Goal: Task Accomplishment & Management: Manage account settings

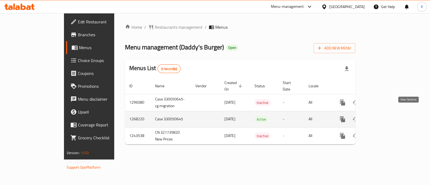
click at [384, 116] on icon "enhanced table" at bounding box center [381, 119] width 6 height 6
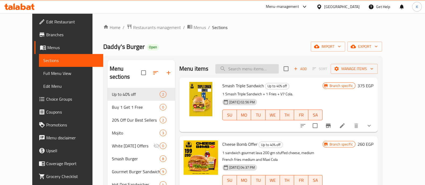
click at [253, 69] on input "search" at bounding box center [246, 68] width 63 height 9
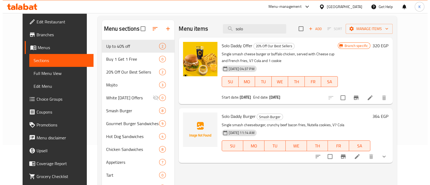
scroll to position [41, 0]
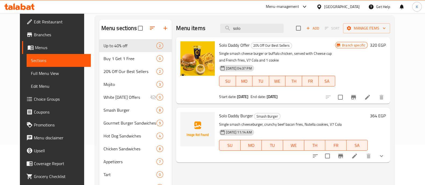
type input "solo"
click at [344, 155] on icon "Branch-specific-item" at bounding box center [340, 156] width 6 height 6
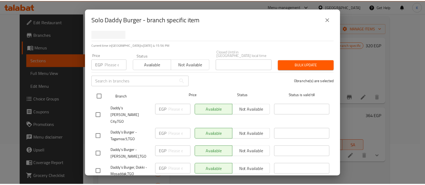
scroll to position [30, 0]
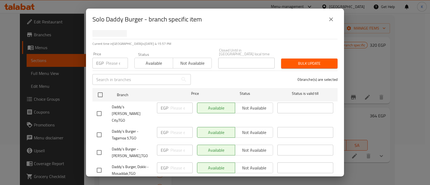
click at [327, 22] on button "close" at bounding box center [331, 19] width 13 height 13
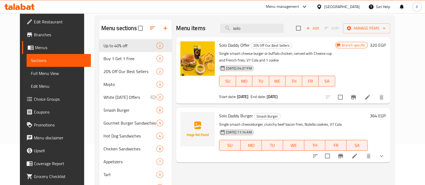
click at [357, 157] on icon at bounding box center [354, 156] width 5 height 5
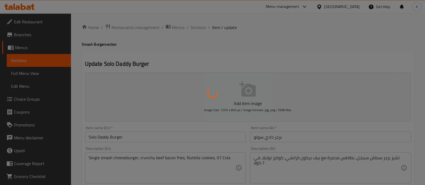
type input "إستبدل كوكيز النوتيلا:"
type input "0"
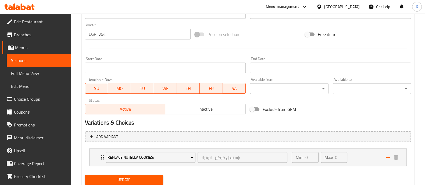
scroll to position [203, 0]
